Goal: Book appointment/travel/reservation

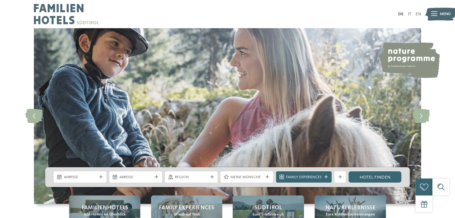
click at [262, 177] on span "Meine Wünsche" at bounding box center [246, 178] width 33 height 6
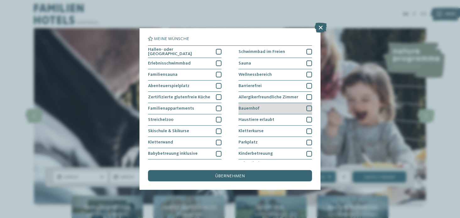
click at [306, 108] on div at bounding box center [309, 109] width 6 height 6
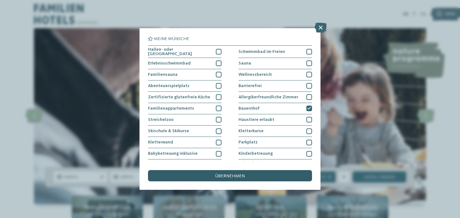
click at [274, 177] on div "übernehmen" at bounding box center [230, 175] width 164 height 11
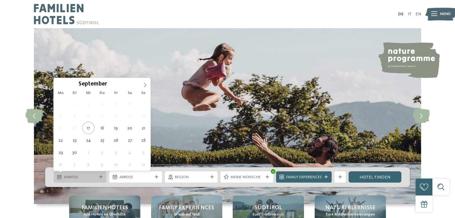
click at [97, 179] on div "Anreise" at bounding box center [80, 178] width 36 height 6
click at [144, 84] on icon at bounding box center [145, 85] width 4 height 4
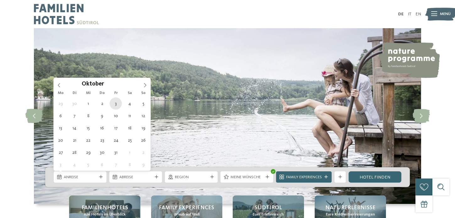
type div "[DATE]"
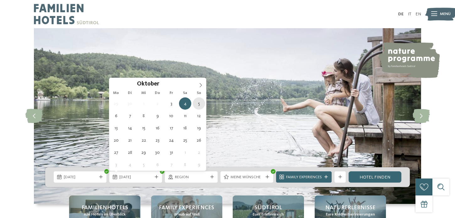
type div "[DATE]"
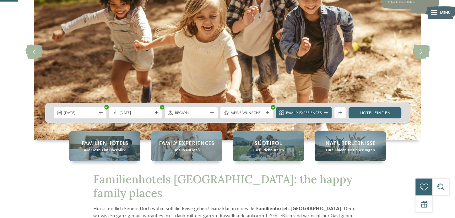
scroll to position [96, 0]
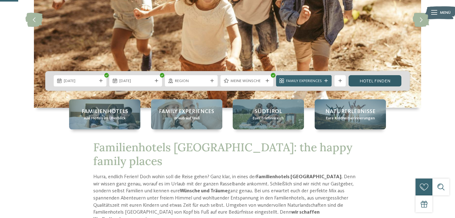
click at [363, 83] on link "Hotel finden" at bounding box center [374, 80] width 53 height 11
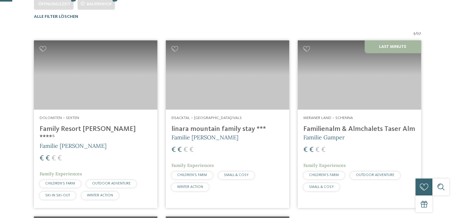
scroll to position [182, 0]
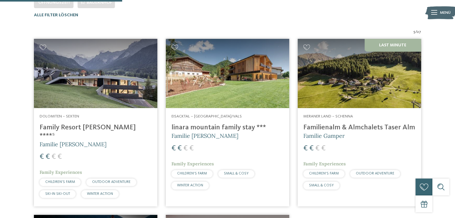
click at [377, 92] on img at bounding box center [359, 73] width 123 height 69
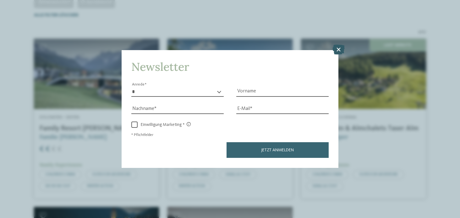
click at [334, 50] on icon at bounding box center [338, 50] width 12 height 10
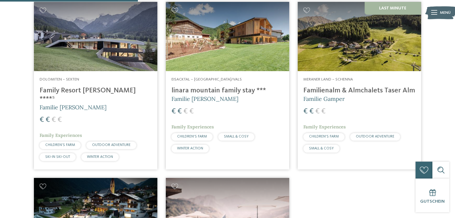
scroll to position [204, 0]
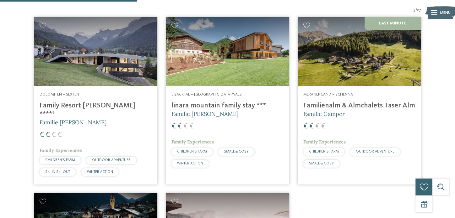
click at [221, 55] on img at bounding box center [227, 51] width 123 height 69
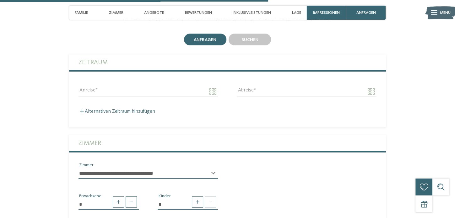
scroll to position [1340, 0]
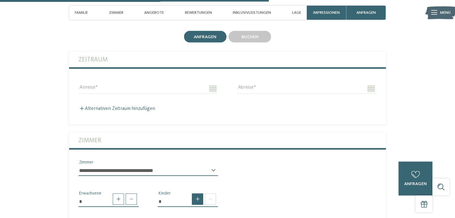
click at [196, 194] on span at bounding box center [197, 199] width 11 height 11
type input "*"
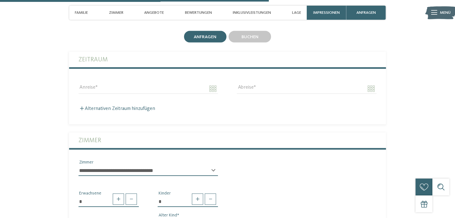
select select "*"
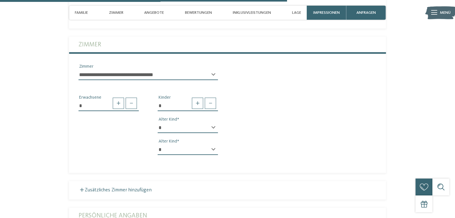
scroll to position [1458, 0]
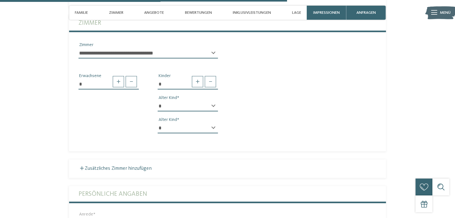
click at [212, 123] on div "* * * * * * * * * * * ** ** ** ** ** ** ** ** Alter Kind" at bounding box center [188, 131] width 60 height 16
click at [214, 123] on select "* * * * * * * * * * * ** ** ** ** ** ** ** **" at bounding box center [188, 128] width 60 height 11
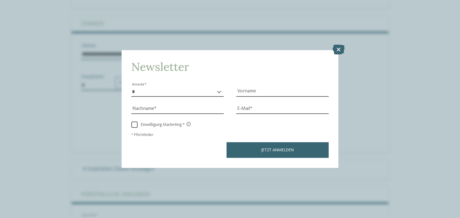
select select "*"
click at [160, 124] on select "* * * * * * * * * * * ** ** ** ** ** ** ** **" at bounding box center [190, 129] width 60 height 11
click at [342, 47] on icon at bounding box center [338, 50] width 12 height 10
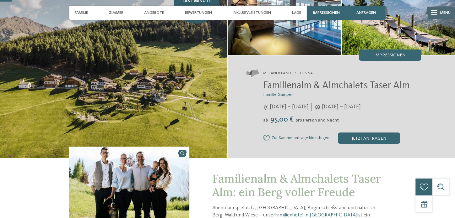
scroll to position [62, 0]
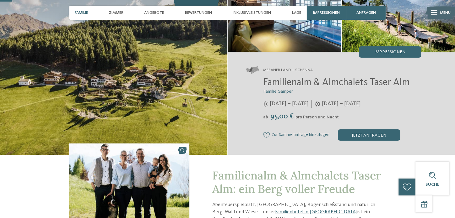
click at [85, 12] on span "Familie" at bounding box center [81, 12] width 13 height 5
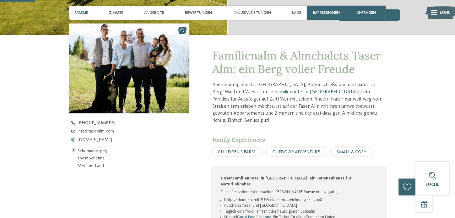
scroll to position [182, 0]
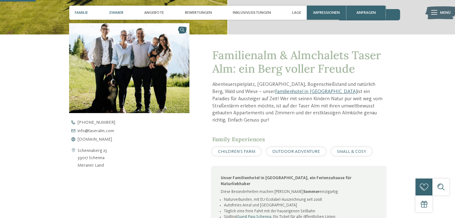
click at [109, 13] on span "Zimmer" at bounding box center [116, 12] width 14 height 5
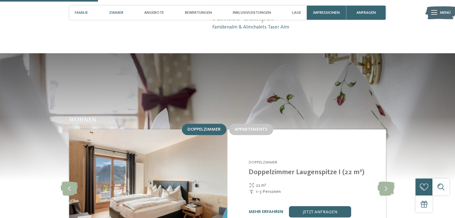
scroll to position [508, 0]
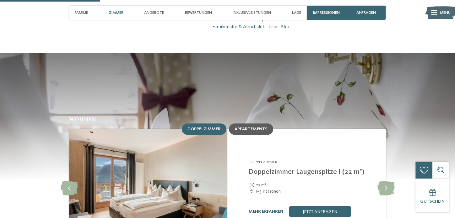
click at [265, 124] on div "Appartements" at bounding box center [251, 129] width 44 height 11
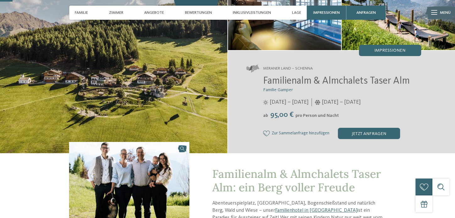
scroll to position [57, 0]
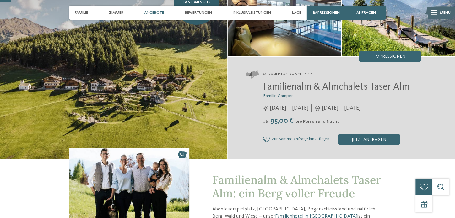
click at [155, 8] on div "Angebote" at bounding box center [153, 13] width 25 height 14
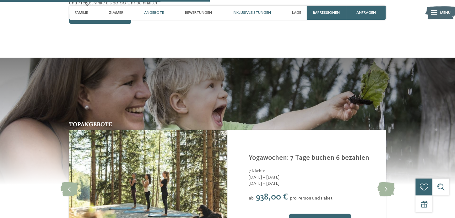
scroll to position [1075, 0]
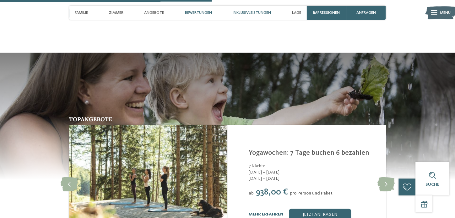
click at [189, 13] on span "Bewertungen" at bounding box center [198, 12] width 27 height 5
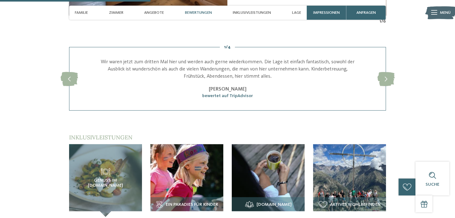
scroll to position [734, 0]
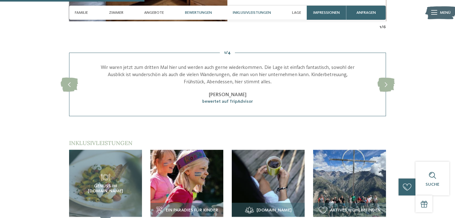
click at [248, 13] on span "Inklusivleistungen" at bounding box center [252, 12] width 38 height 5
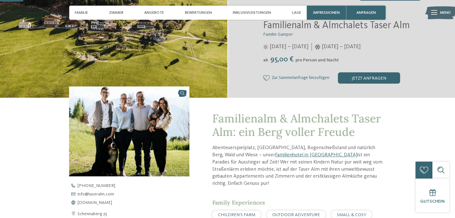
scroll to position [0, 0]
